Goal: Task Accomplishment & Management: Use online tool/utility

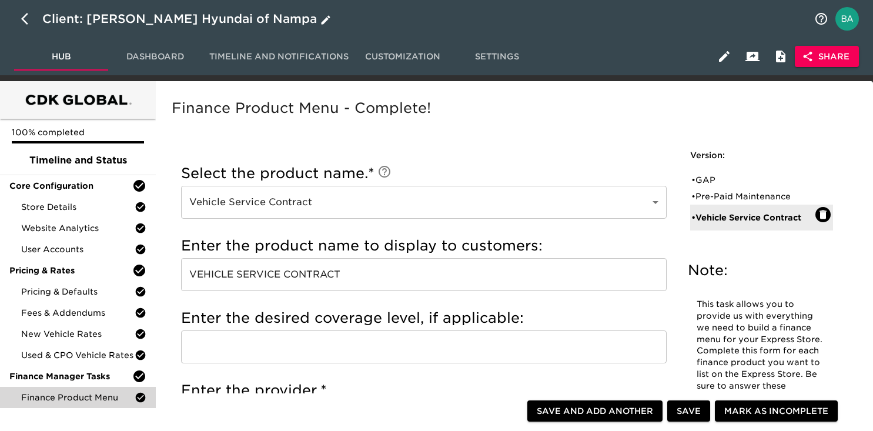
scroll to position [725, 0]
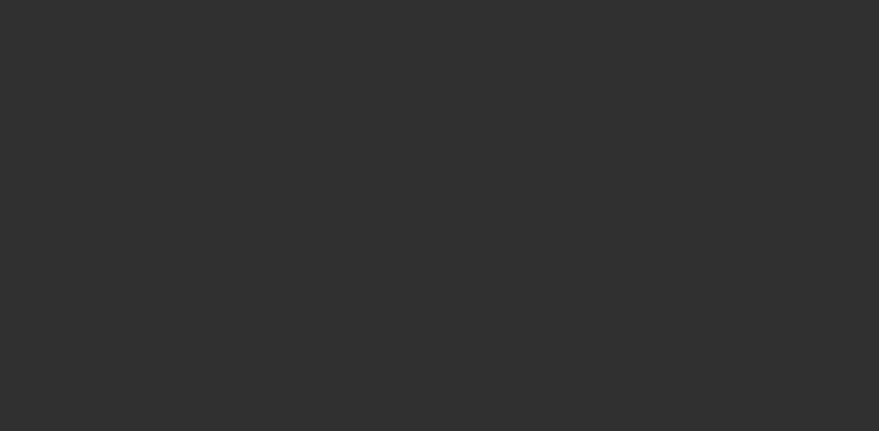
select select "10"
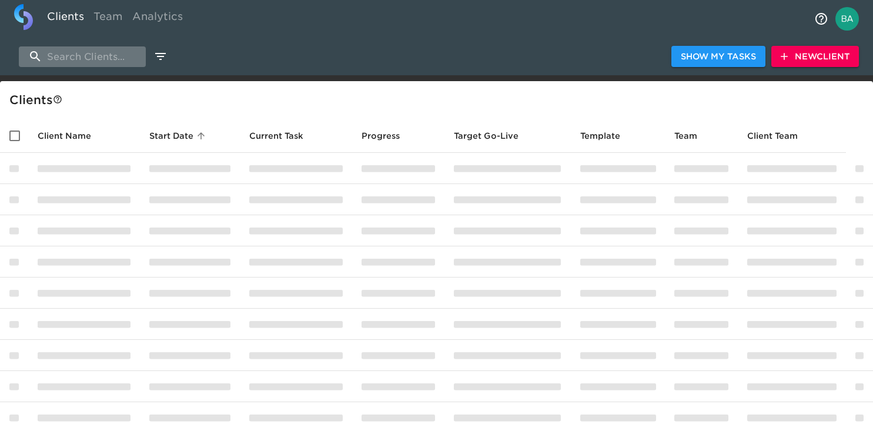
click at [108, 62] on input "search" at bounding box center [82, 56] width 127 height 21
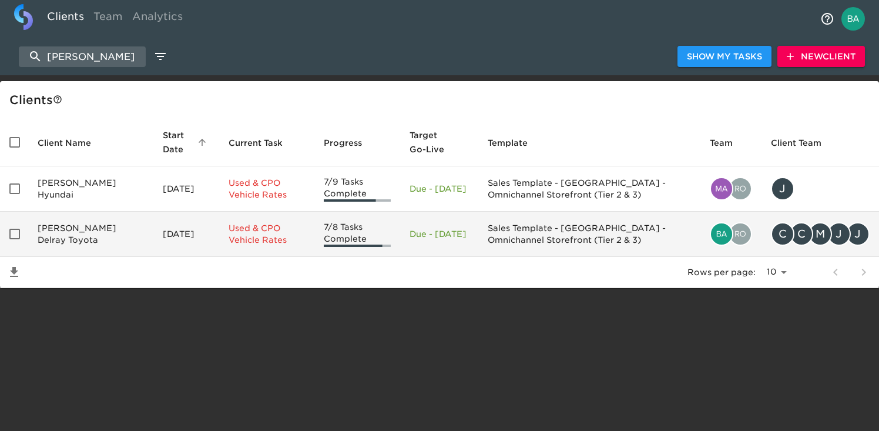
type input "[PERSON_NAME]"
click at [98, 234] on td "[PERSON_NAME] Delray Toyota" at bounding box center [90, 234] width 125 height 45
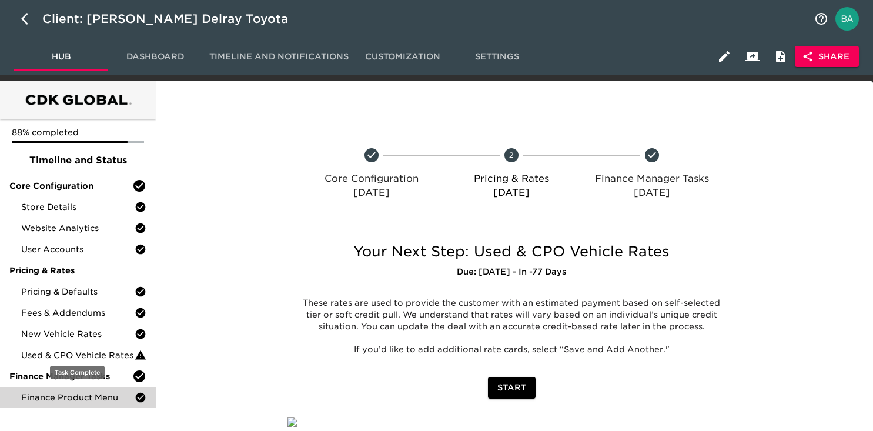
click at [95, 395] on span "Finance Product Menu" at bounding box center [77, 397] width 113 height 12
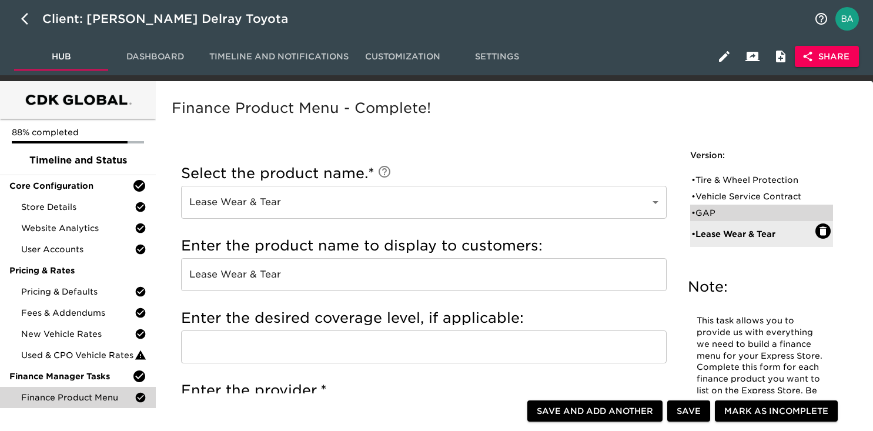
click at [718, 207] on div "• GAP" at bounding box center [753, 213] width 124 height 12
type input "GAP"
type input "National"
radio input "true"
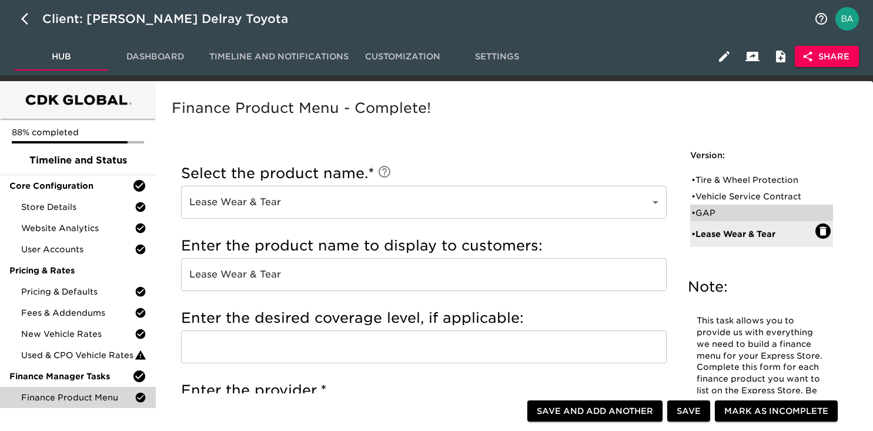
radio input "false"
checkbox input "false"
radio input "true"
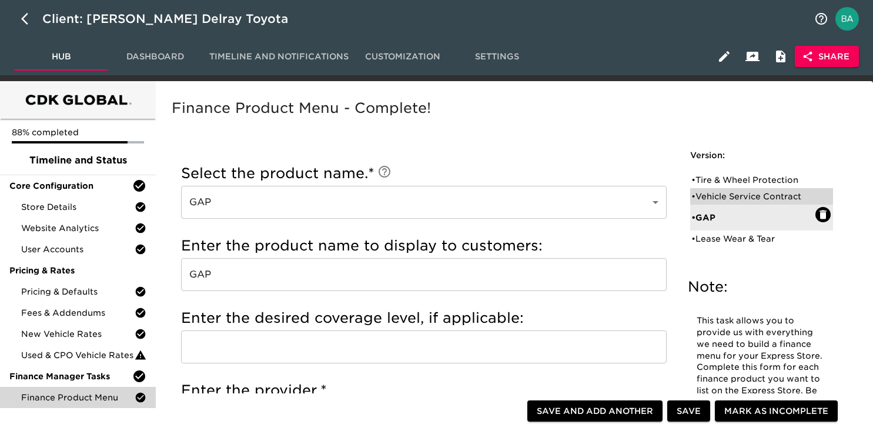
click at [706, 203] on div "• Vehicle Service Contract" at bounding box center [761, 196] width 143 height 16
type input "Vehicle Service Contract"
type input "Global"
checkbox input "true"
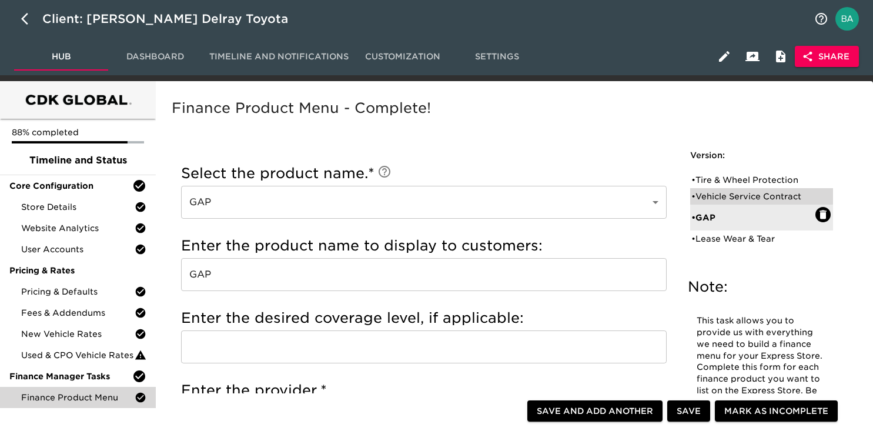
radio input "true"
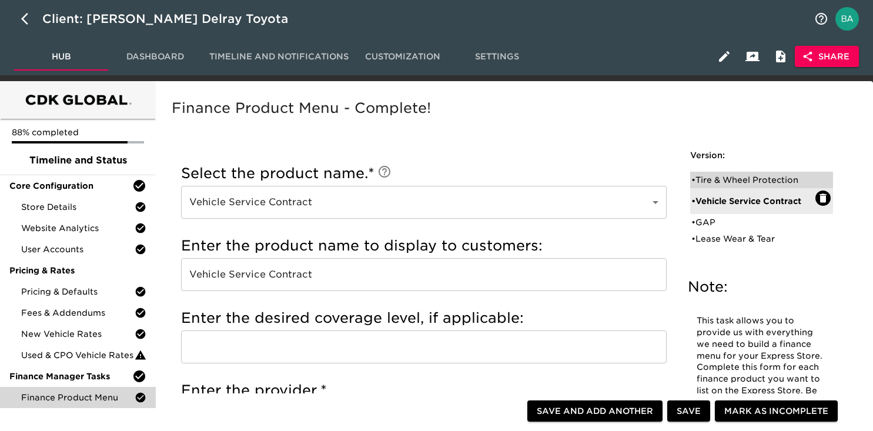
click at [708, 178] on div "• Tire & Wheel Protection" at bounding box center [753, 180] width 124 height 12
type input "Tire & Wheel Protection"
type input "5 Years"
checkbox input "true"
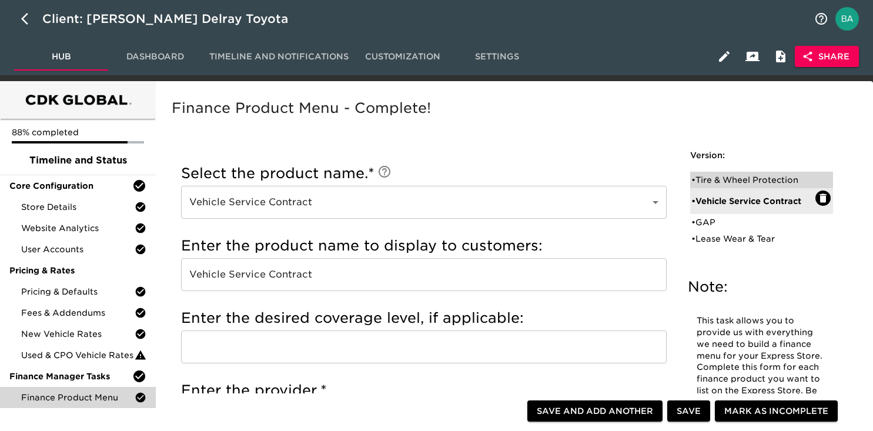
radio input "true"
